Goal: Task Accomplishment & Management: Use online tool/utility

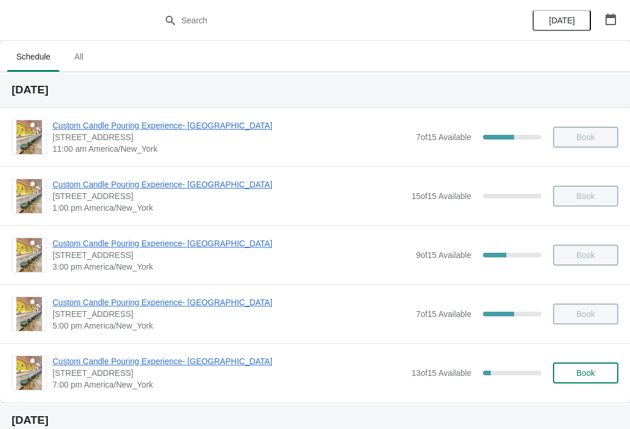
click at [111, 366] on span "Custom Candle Pouring Experience- [GEOGRAPHIC_DATA]" at bounding box center [228, 361] width 353 height 12
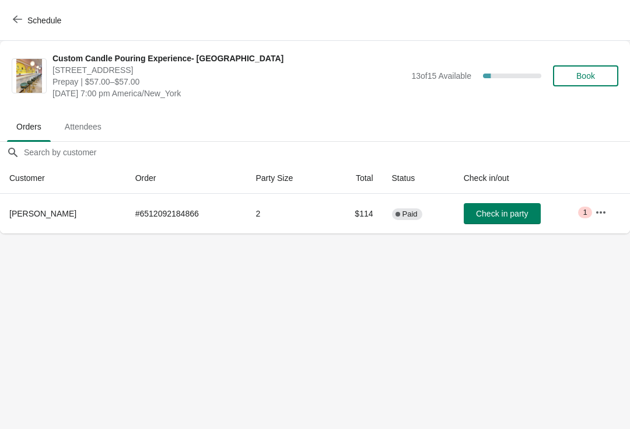
click at [604, 213] on icon "button" at bounding box center [601, 212] width 12 height 12
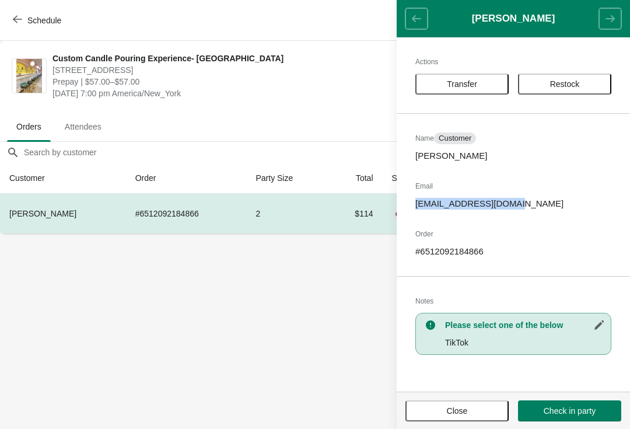
click at [330, 398] on body "Schedule Custom Candle Pouring Experience- [GEOGRAPHIC_DATA] [STREET_ADDRESS] P…" at bounding box center [315, 214] width 630 height 429
click at [461, 416] on button "Close" at bounding box center [456, 410] width 103 height 21
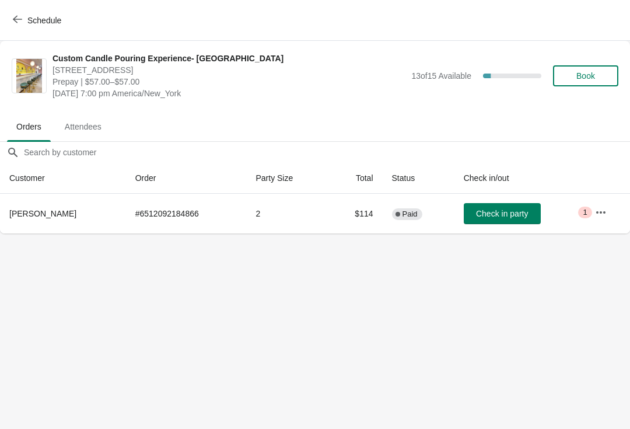
click at [518, 210] on span "Check in party" at bounding box center [502, 213] width 52 height 9
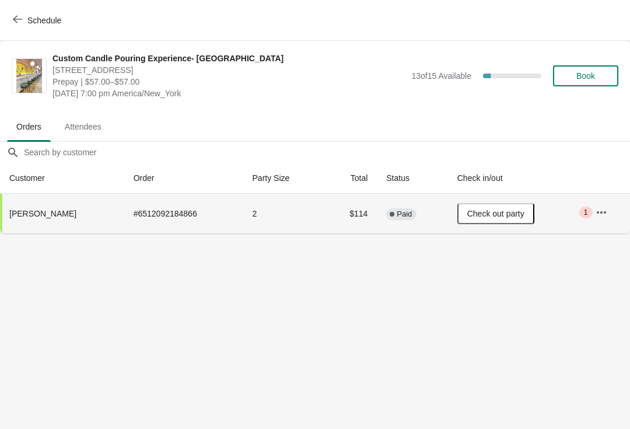
click at [499, 222] on button "Check out party" at bounding box center [495, 213] width 77 height 21
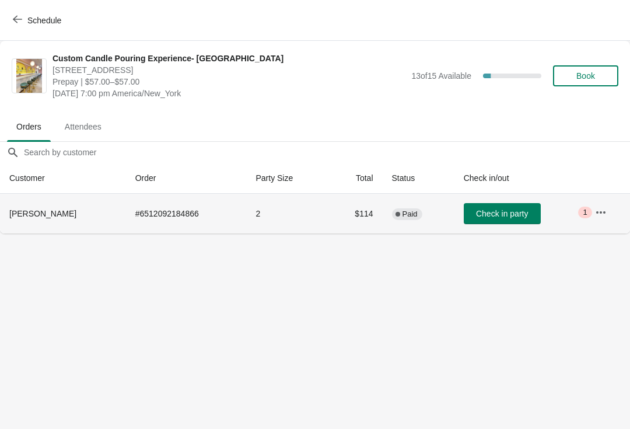
click at [493, 222] on button "Check in party" at bounding box center [502, 213] width 77 height 21
